Goal: Task Accomplishment & Management: Use online tool/utility

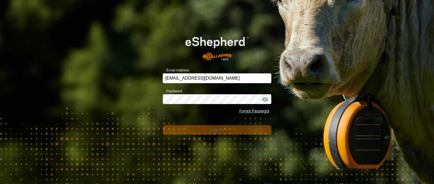
click at [202, 131] on button "Log In" at bounding box center [217, 129] width 109 height 9
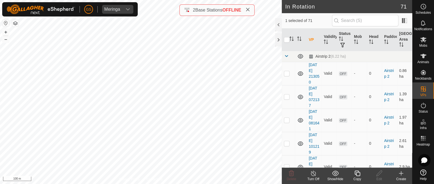
click at [360, 178] on div "Copy" at bounding box center [357, 179] width 22 height 5
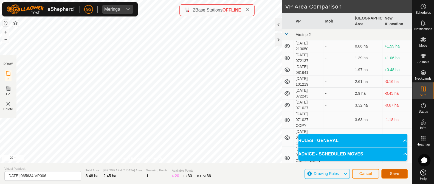
click at [398, 174] on span "Save" at bounding box center [394, 173] width 9 height 4
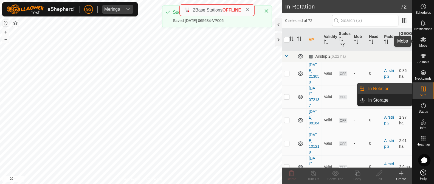
click at [424, 44] on span "Mobs" at bounding box center [424, 45] width 8 height 3
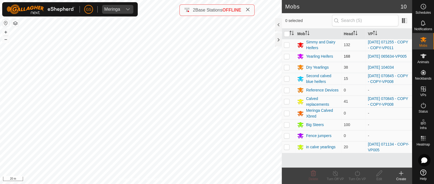
click at [286, 56] on p-checkbox at bounding box center [286, 56] width 5 height 4
checkbox input "true"
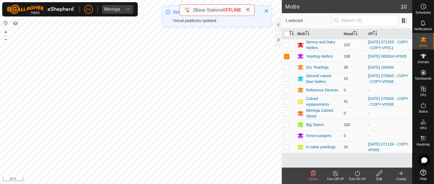
click at [359, 173] on icon at bounding box center [357, 173] width 7 height 7
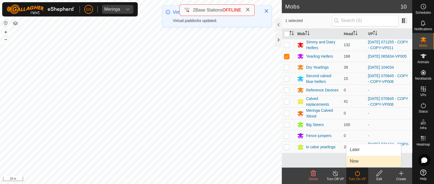
click at [355, 160] on link "Now" at bounding box center [374, 161] width 54 height 11
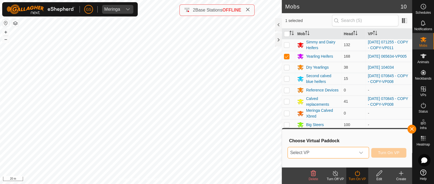
click at [356, 150] on span "Select VP" at bounding box center [322, 152] width 68 height 11
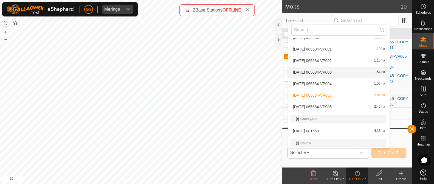
scroll to position [452, 0]
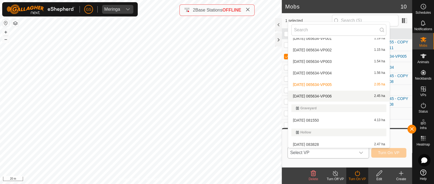
click at [312, 95] on li "[DATE] 065634-VP006 2.45 ha" at bounding box center [339, 96] width 102 height 11
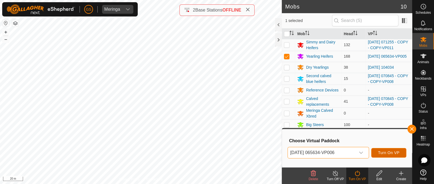
click at [387, 151] on span "Turn On VP" at bounding box center [388, 152] width 21 height 4
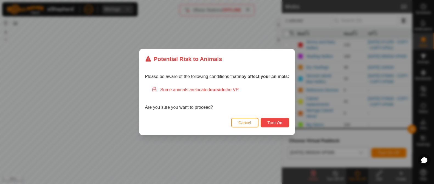
click at [281, 122] on span "Turn On" at bounding box center [275, 123] width 15 height 4
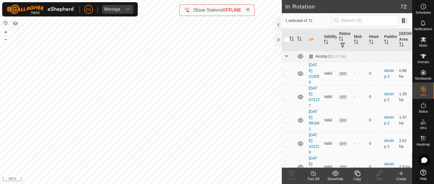
click at [357, 175] on icon at bounding box center [357, 173] width 7 height 7
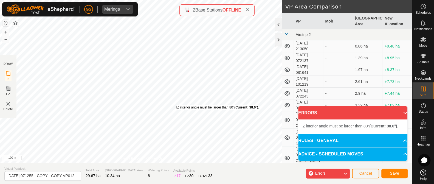
click at [176, 105] on div "IZ interior angle must be larger than 80° (Current: 38.0°) ." at bounding box center [217, 107] width 83 height 5
click at [220, 164] on div "DRAW IZ EZ Delete Privacy Policy Contact Us IZ interior angle must be larger th…" at bounding box center [206, 92] width 412 height 184
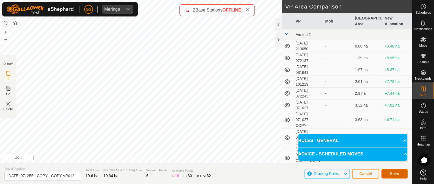
click at [394, 173] on span "Save" at bounding box center [394, 173] width 9 height 4
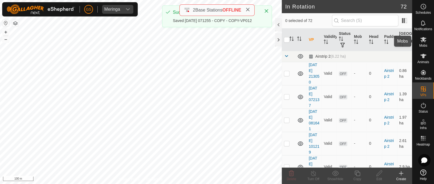
click at [421, 42] on icon at bounding box center [423, 39] width 7 height 7
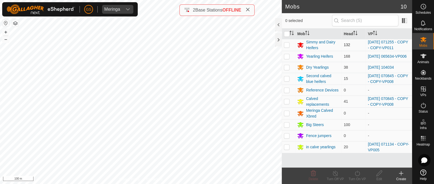
click at [287, 44] on p-checkbox at bounding box center [286, 45] width 5 height 4
checkbox input "true"
click at [358, 174] on icon at bounding box center [357, 173] width 7 height 7
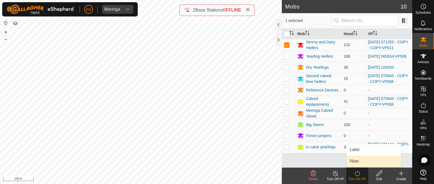
click at [360, 162] on link "Now" at bounding box center [374, 161] width 54 height 11
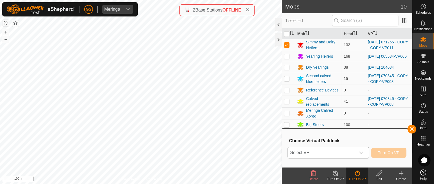
click at [360, 151] on icon "dropdown trigger" at bounding box center [361, 152] width 4 height 4
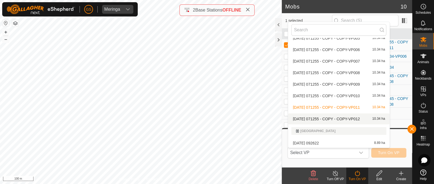
scroll to position [920, 0]
click at [350, 117] on li "[DATE] 071255 - COPY - COPY-VP012 10.34 ha" at bounding box center [339, 118] width 102 height 11
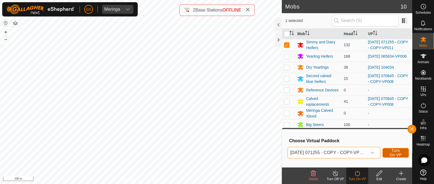
click at [401, 151] on span "Turn On VP" at bounding box center [396, 152] width 13 height 9
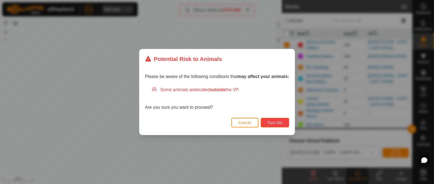
click at [275, 124] on span "Turn On" at bounding box center [275, 123] width 15 height 4
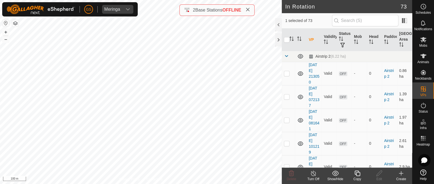
click at [356, 176] on icon at bounding box center [357, 173] width 7 height 7
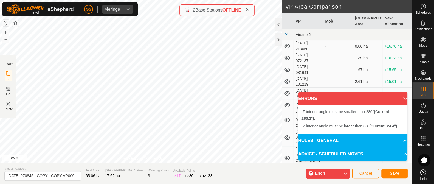
click at [226, 10] on div "DRAW IZ EZ Delete Privacy Policy Contact Us IZ interior angle must be larger th…" at bounding box center [206, 92] width 412 height 184
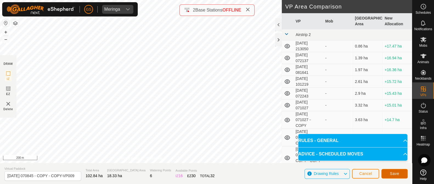
click at [394, 174] on span "Save" at bounding box center [394, 173] width 9 height 4
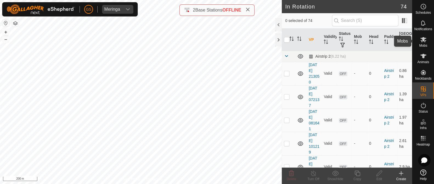
click at [425, 39] on icon at bounding box center [423, 39] width 7 height 7
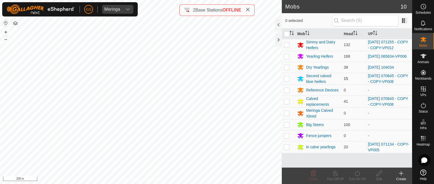
click at [289, 79] on p-checkbox at bounding box center [286, 78] width 5 height 4
checkbox input "true"
click at [288, 102] on p-checkbox at bounding box center [286, 101] width 5 height 4
checkbox input "true"
click at [358, 175] on icon at bounding box center [357, 173] width 7 height 7
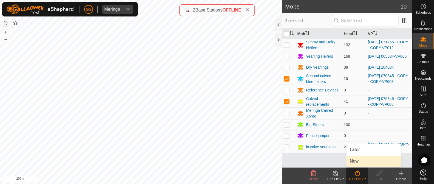
click at [355, 164] on link "Now" at bounding box center [374, 161] width 54 height 11
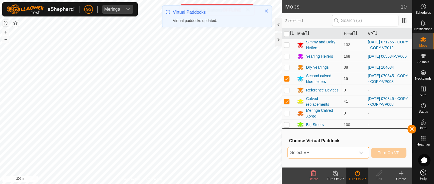
click at [355, 156] on span "Select VP" at bounding box center [322, 152] width 68 height 11
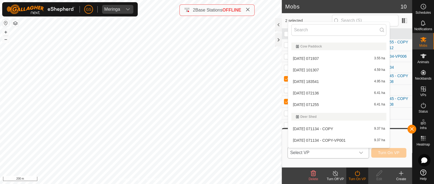
scroll to position [245, 0]
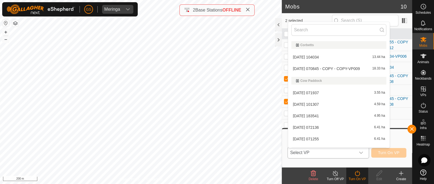
click at [344, 68] on li "[DATE] 070845 - COPY - COPY-VP009 18.33 ha" at bounding box center [339, 68] width 102 height 11
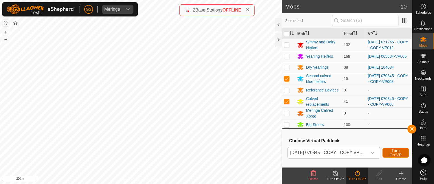
click at [398, 150] on span "Turn On VP" at bounding box center [396, 152] width 13 height 9
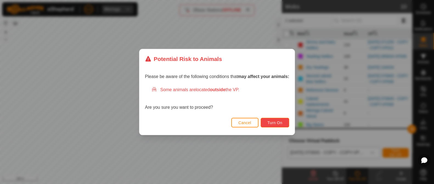
click at [269, 122] on span "Turn On" at bounding box center [275, 123] width 15 height 4
